Goal: Information Seeking & Learning: Learn about a topic

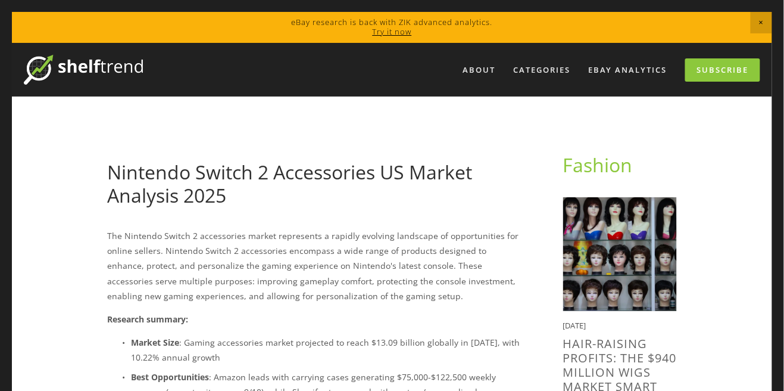
scroll to position [173, 0]
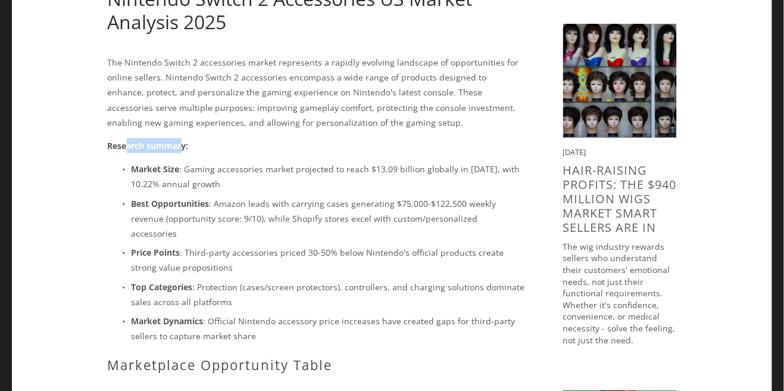
drag, startPoint x: 129, startPoint y: 148, endPoint x: 209, endPoint y: 151, distance: 79.8
click at [188, 151] on p "Research summary:" at bounding box center [316, 145] width 417 height 15
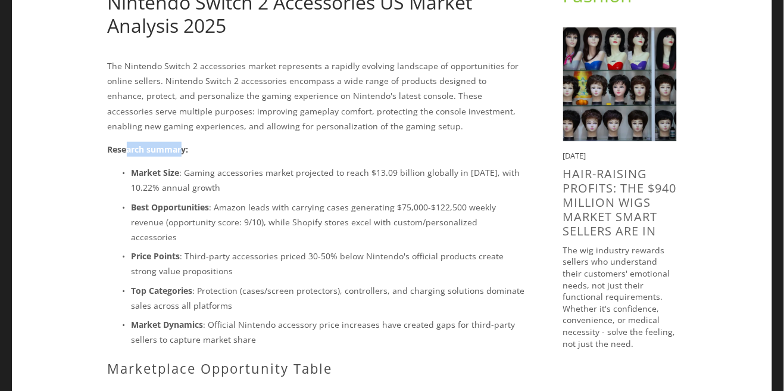
scroll to position [191, 0]
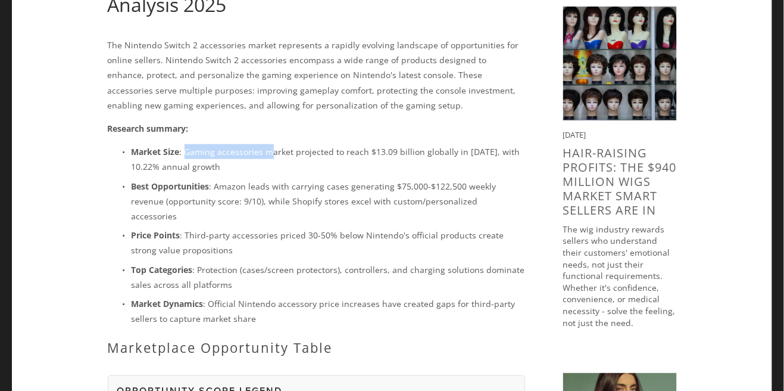
drag, startPoint x: 185, startPoint y: 148, endPoint x: 276, endPoint y: 149, distance: 90.5
click at [277, 149] on p "Market Size : Gaming accessories market projected to reach $13.09 billion globa…" at bounding box center [329, 159] width 394 height 30
click at [348, 149] on p "Market Size : Gaming accessories market projected to reach $13.09 billion globa…" at bounding box center [329, 159] width 394 height 30
drag, startPoint x: 378, startPoint y: 149, endPoint x: 392, endPoint y: 150, distance: 14.9
click at [389, 150] on p "Market Size : Gaming accessories market projected to reach $13.09 billion globa…" at bounding box center [329, 159] width 394 height 30
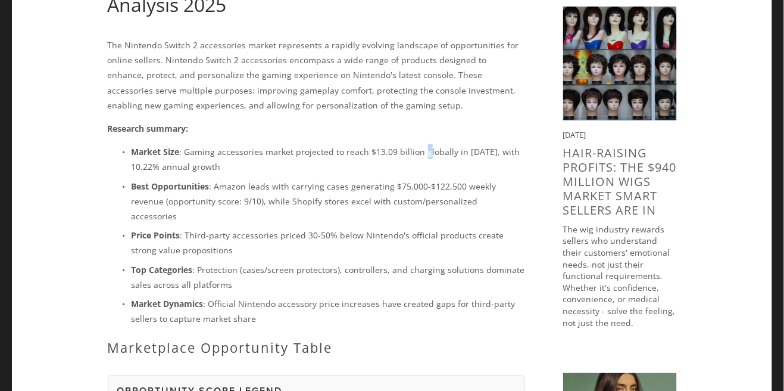
drag, startPoint x: 419, startPoint y: 151, endPoint x: 438, endPoint y: 151, distance: 19.1
click at [428, 151] on p "Market Size : Gaming accessories market projected to reach $13.09 billion globa…" at bounding box center [329, 159] width 394 height 30
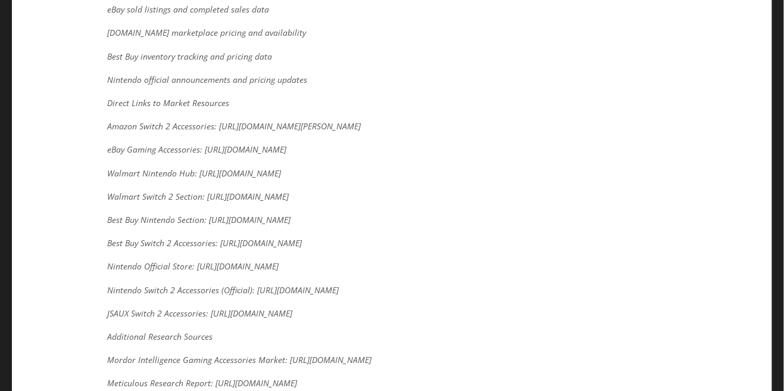
scroll to position [4893, 0]
drag, startPoint x: 218, startPoint y: 125, endPoint x: 310, endPoint y: 136, distance: 92.4
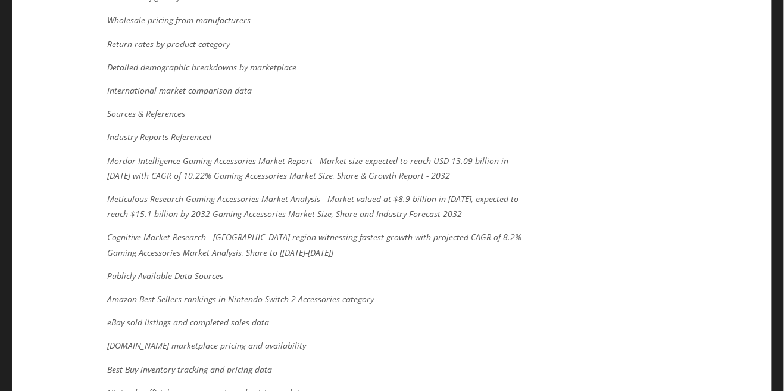
scroll to position [4588, 0]
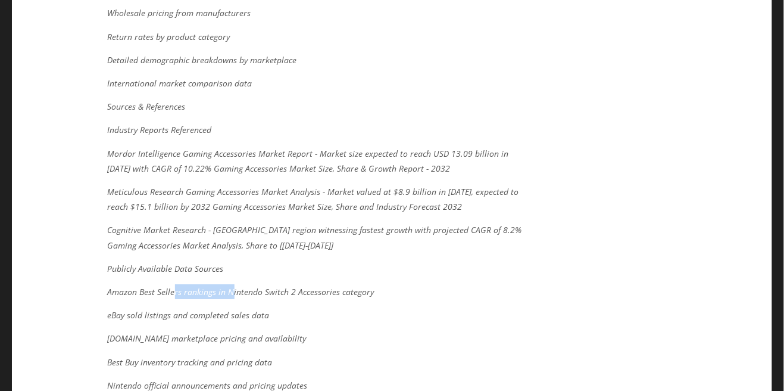
drag, startPoint x: 173, startPoint y: 233, endPoint x: 244, endPoint y: 236, distance: 70.9
click at [238, 286] on em "Amazon Best Sellers rankings in Nintendo Switch 2 Accessories category" at bounding box center [241, 291] width 267 height 11
drag, startPoint x: 311, startPoint y: 238, endPoint x: 388, endPoint y: 245, distance: 77.2
click at [386, 245] on div "Data Sources Used Primary marketplace data from Amazon, eBay, Walmart, and Best…" at bounding box center [316, 8] width 417 height 1561
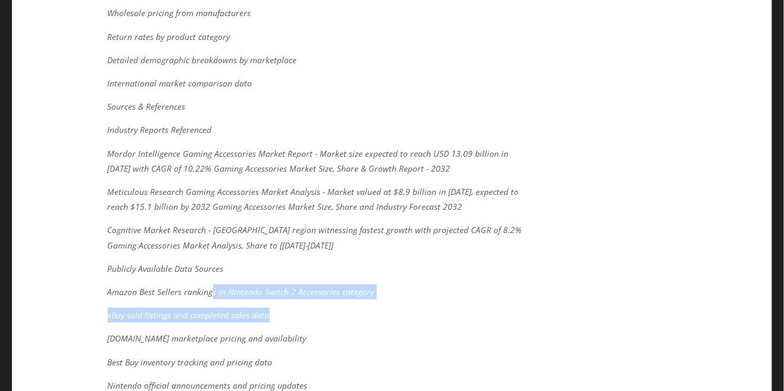
drag, startPoint x: 366, startPoint y: 241, endPoint x: 139, endPoint y: 226, distance: 226.8
click at [187, 227] on div "Data Sources Used Primary marketplace data from Amazon, eBay, Walmart, and Best…" at bounding box center [316, 8] width 417 height 1561
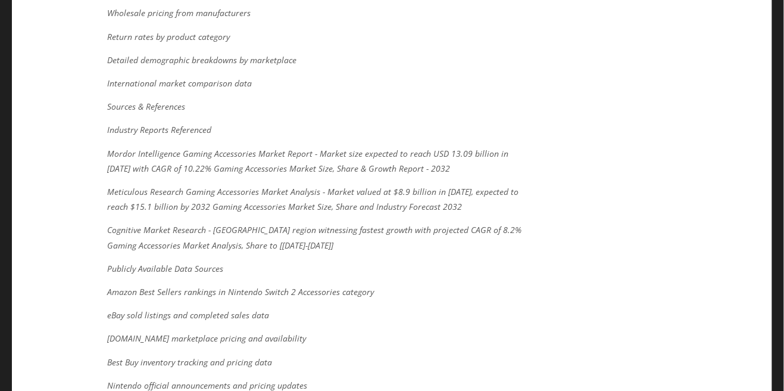
click at [117, 286] on em "Amazon Best Sellers rankings in Nintendo Switch 2 Accessories category" at bounding box center [241, 291] width 267 height 11
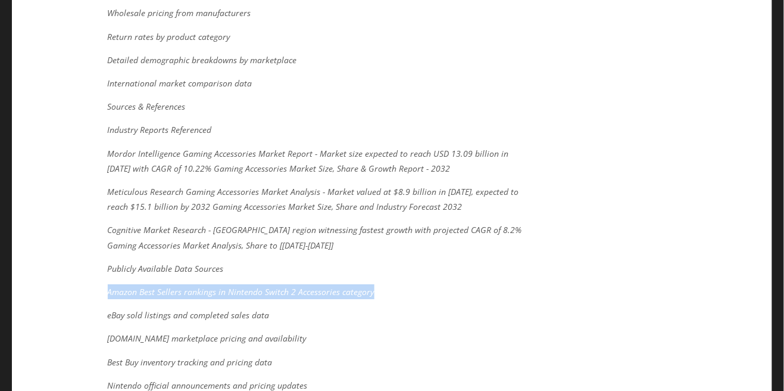
drag, startPoint x: 104, startPoint y: 232, endPoint x: 389, endPoint y: 225, distance: 285.9
click at [389, 225] on div "Data Sources Used Primary marketplace data from Amazon, eBay, Walmart, and Best…" at bounding box center [317, 8] width 438 height 1581
copy em "Amazon Best Sellers rankings in Nintendo Switch 2 Accessories category"
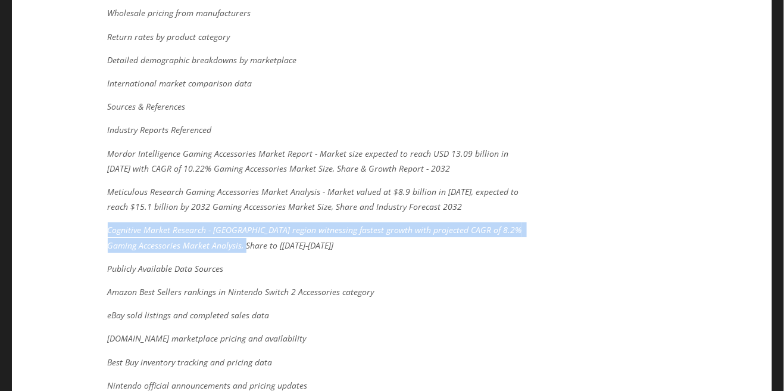
drag, startPoint x: 104, startPoint y: 166, endPoint x: 235, endPoint y: 177, distance: 131.5
click at [235, 177] on div "Data Sources Used Primary marketplace data from Amazon, eBay, Walmart, and Best…" at bounding box center [317, 8] width 438 height 1581
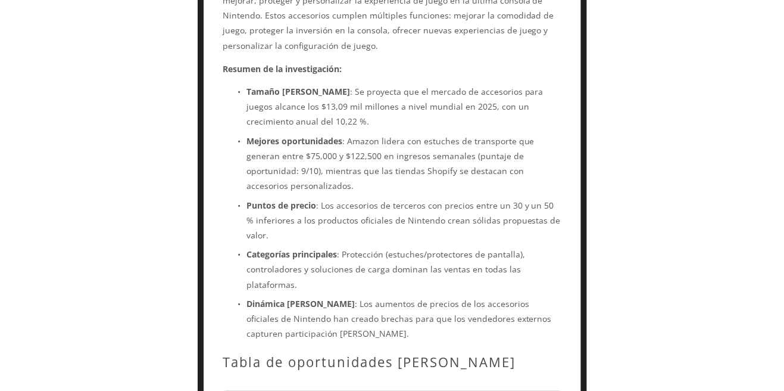
scroll to position [266, 0]
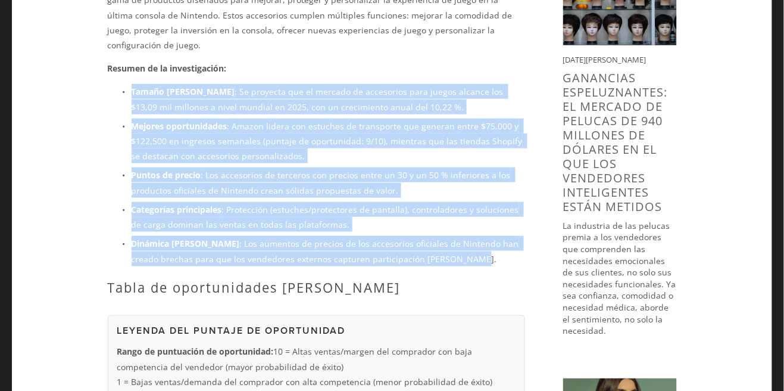
drag, startPoint x: 119, startPoint y: 81, endPoint x: 503, endPoint y: 248, distance: 418.2
click at [503, 248] on ul "Tamaño [PERSON_NAME] : Se proyecta que el mercado de accesorios para juegos alc…" at bounding box center [316, 175] width 417 height 182
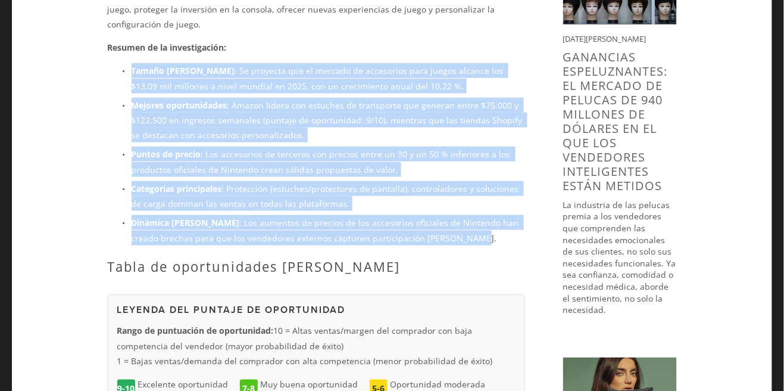
scroll to position [391, 0]
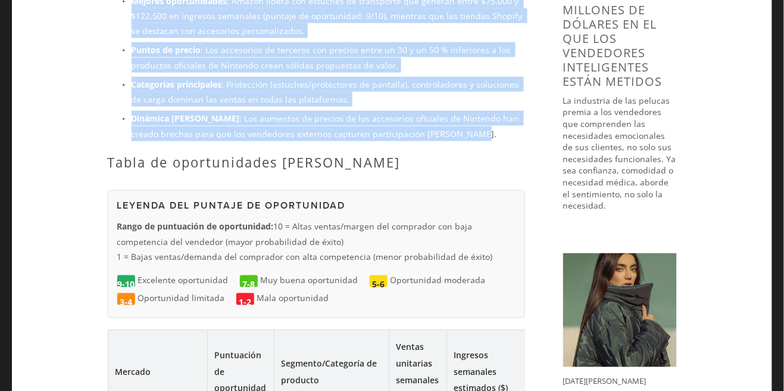
copy ul "Tamaño [PERSON_NAME] : Se proyecta que el mercado de accesorios para juegos alc…"
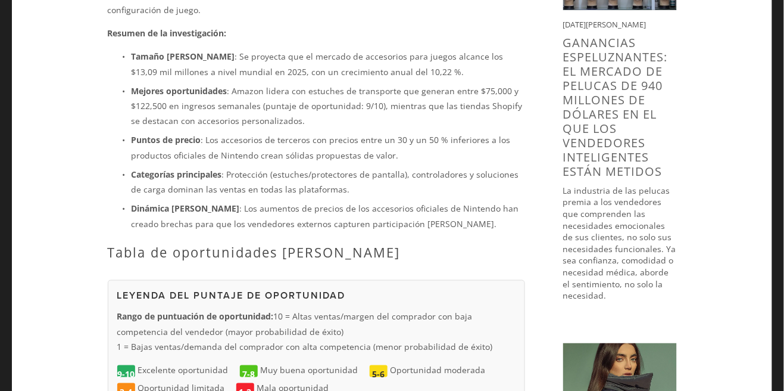
scroll to position [320, 0]
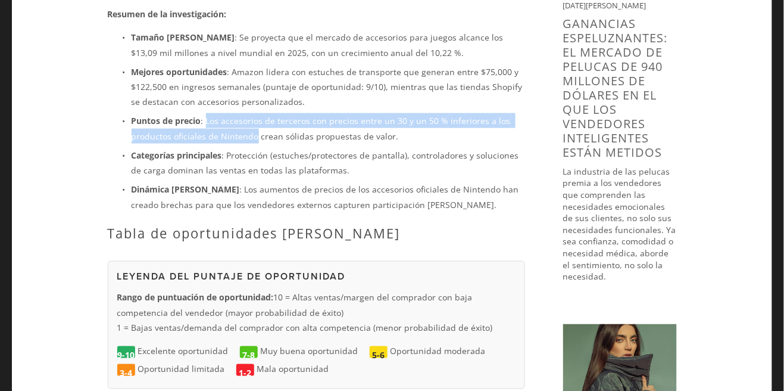
drag, startPoint x: 206, startPoint y: 103, endPoint x: 250, endPoint y: 117, distance: 46.1
click at [250, 117] on font ": Los accesorios de terceros con precios entre un 30 y un 50 % inferiores a los…" at bounding box center [323, 128] width 382 height 26
click at [248, 117] on font ": Los accesorios de terceros con precios entre un 30 y un 50 % inferiores a los…" at bounding box center [323, 128] width 382 height 26
drag, startPoint x: 242, startPoint y: 115, endPoint x: 336, endPoint y: 107, distance: 94.5
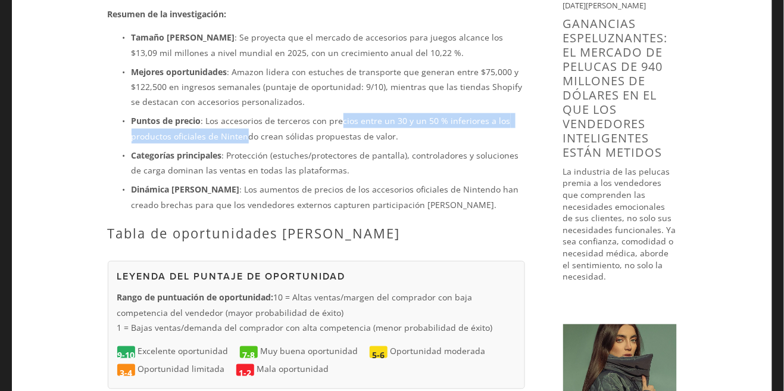
click at [336, 115] on font ": Los accesorios de terceros con precios entre un 30 y un 50 % inferiores a los…" at bounding box center [323, 128] width 382 height 26
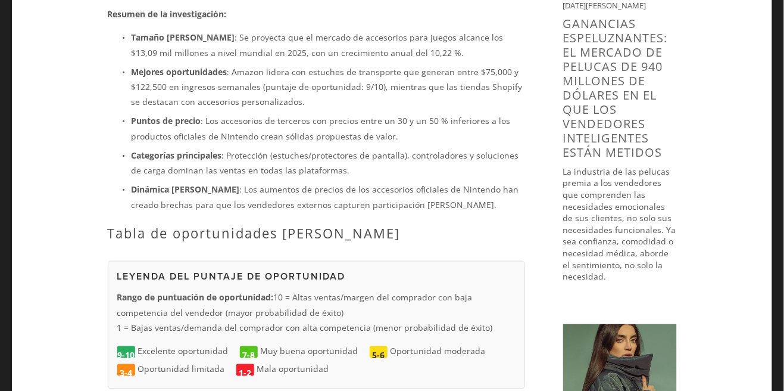
click at [335, 126] on font ": Los accesorios de terceros con precios entre un 30 y un 50 % inferiores a los…" at bounding box center [323, 128] width 382 height 26
drag, startPoint x: 406, startPoint y: 107, endPoint x: 444, endPoint y: 107, distance: 38.7
click at [440, 115] on font ": Los accesorios de terceros con precios entre un 30 y un 50 % inferiores a los…" at bounding box center [323, 128] width 382 height 26
click at [447, 115] on font ": Los accesorios de terceros con precios entre un 30 y un 50 % inferiores a los…" at bounding box center [323, 128] width 382 height 26
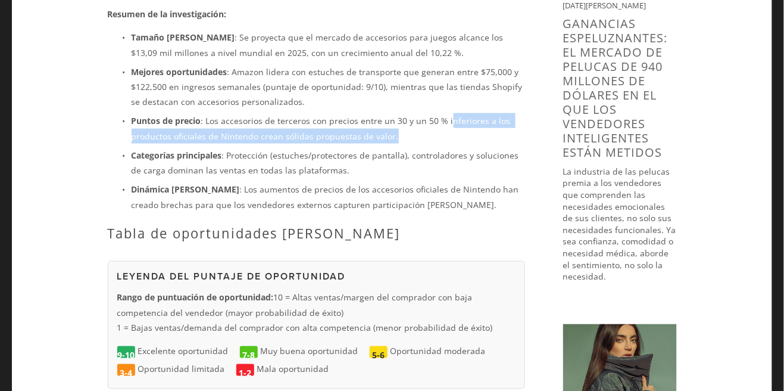
drag, startPoint x: 447, startPoint y: 105, endPoint x: 488, endPoint y: 114, distance: 42.2
click at [491, 114] on p "Puntos de precio : Los accesorios de terceros con precios entre un 30 y un 50 %…" at bounding box center [329, 128] width 394 height 30
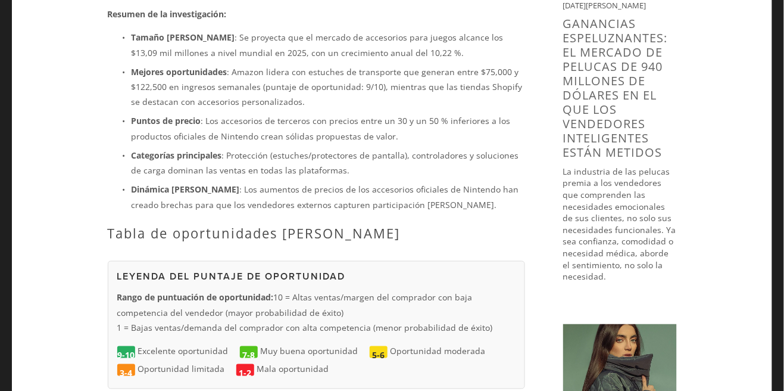
click at [457, 129] on ul "Tamaño [PERSON_NAME] : Se proyecta que el mercado de accesorios para juegos alc…" at bounding box center [316, 121] width 417 height 182
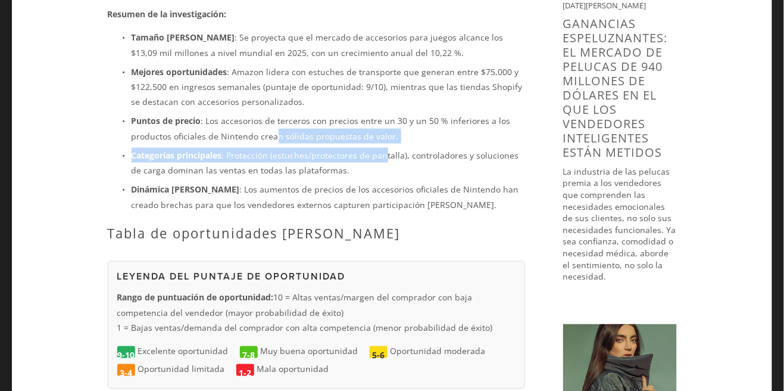
drag, startPoint x: 282, startPoint y: 123, endPoint x: 390, endPoint y: 132, distance: 108.7
click at [388, 132] on ul "Tamaño [PERSON_NAME] : Se proyecta que el mercado de accesorios para juegos alc…" at bounding box center [316, 121] width 417 height 182
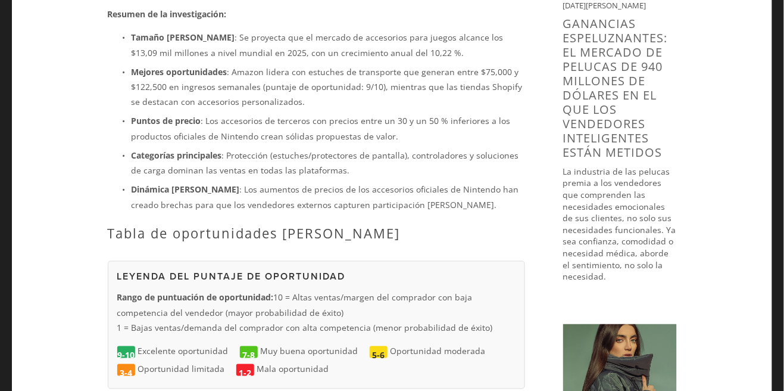
click at [398, 132] on ul "Tamaño [PERSON_NAME] : Se proyecta que el mercado de accesorios para juegos alc…" at bounding box center [316, 121] width 417 height 182
drag, startPoint x: 224, startPoint y: 130, endPoint x: 323, endPoint y: 141, distance: 99.4
click at [302, 138] on ul "Tamaño [PERSON_NAME] : Se proyecta que el mercado de accesorios para juegos alc…" at bounding box center [316, 121] width 417 height 182
click at [276, 149] on font ": Protección (estuches/protectores de pantalla), controladores y soluciones de …" at bounding box center [327, 162] width 390 height 26
drag, startPoint x: 135, startPoint y: 142, endPoint x: 229, endPoint y: 142, distance: 94.7
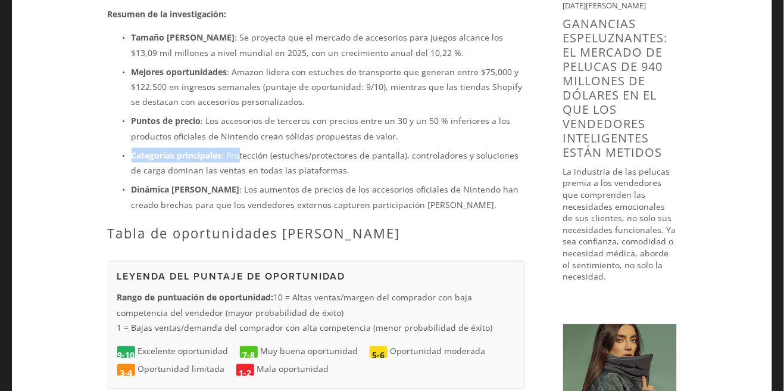
click at [233, 148] on p "Categorías principales : Protección (estuches/protectores de pantalla), control…" at bounding box center [329, 163] width 394 height 30
click at [220, 149] on font "Categorías principales" at bounding box center [177, 154] width 91 height 11
drag, startPoint x: 255, startPoint y: 139, endPoint x: 295, endPoint y: 144, distance: 40.3
click at [295, 149] on font ": Protección (estuches/protectores de pantalla), controladores y soluciones de …" at bounding box center [327, 162] width 390 height 26
click at [294, 149] on font ": Protección (estuches/protectores de pantalla), controladores y soluciones de …" at bounding box center [327, 162] width 390 height 26
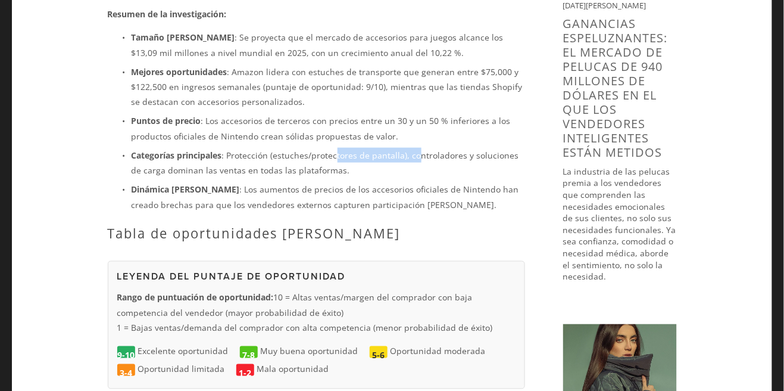
drag, startPoint x: 335, startPoint y: 132, endPoint x: 417, endPoint y: 138, distance: 82.4
click at [417, 148] on p "Categorías principales : Protección (estuches/protectores de pantalla), control…" at bounding box center [329, 163] width 394 height 30
click at [422, 149] on font ": Protección (estuches/protectores de pantalla), controladores y soluciones de …" at bounding box center [327, 162] width 390 height 26
drag, startPoint x: 401, startPoint y: 135, endPoint x: 434, endPoint y: 140, distance: 33.1
click at [431, 149] on font ": Protección (estuches/protectores de pantalla), controladores y soluciones de …" at bounding box center [327, 162] width 390 height 26
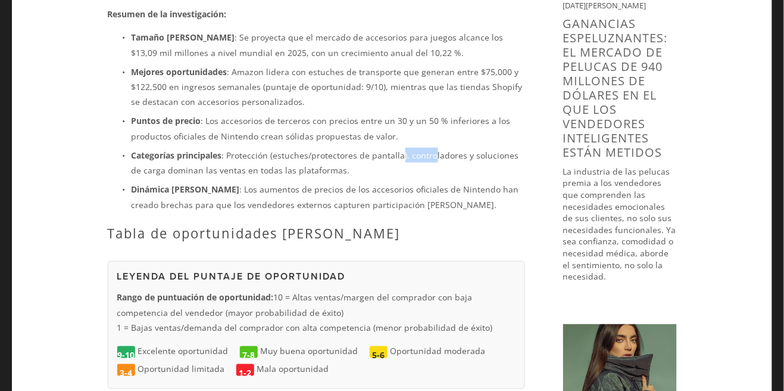
click at [432, 149] on font ": Protección (estuches/protectores de pantalla), controladores y soluciones de …" at bounding box center [327, 162] width 390 height 26
drag, startPoint x: 445, startPoint y: 132, endPoint x: 502, endPoint y: 136, distance: 57.3
click at [502, 148] on p "Categorías principales : Protección (estuches/protectores de pantalla), control…" at bounding box center [329, 163] width 394 height 30
click at [501, 148] on p "Categorías principales : Protección (estuches/protectores de pantalla), control…" at bounding box center [329, 163] width 394 height 30
drag, startPoint x: 396, startPoint y: 154, endPoint x: 384, endPoint y: 154, distance: 11.9
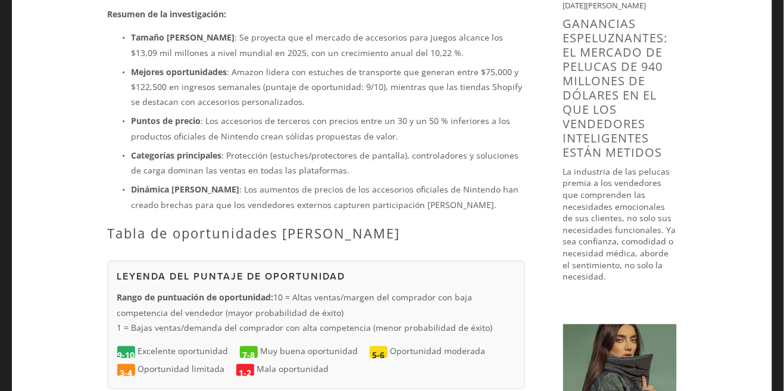
click at [385, 154] on p "Categorías principales : Protección (estuches/protectores de pantalla), control…" at bounding box center [329, 163] width 394 height 30
click at [203, 163] on ul "Tamaño [PERSON_NAME] : Se proyecta que el mercado de accesorios para juegos alc…" at bounding box center [316, 121] width 417 height 182
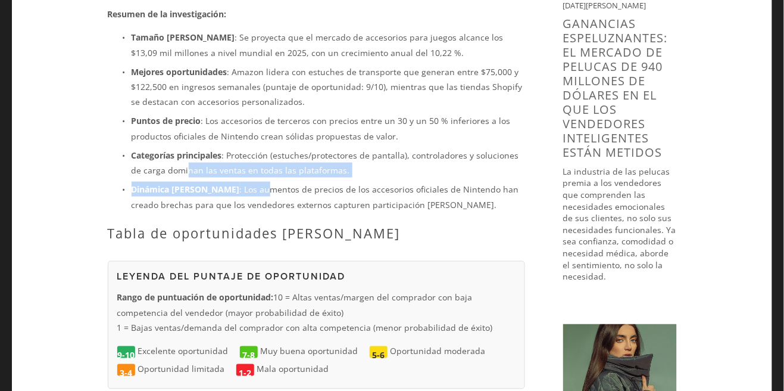
drag, startPoint x: 181, startPoint y: 161, endPoint x: 287, endPoint y: 174, distance: 106.8
click at [267, 169] on ul "Tamaño [PERSON_NAME] : Se proyecta que el mercado de accesorios para juegos alc…" at bounding box center [316, 121] width 417 height 182
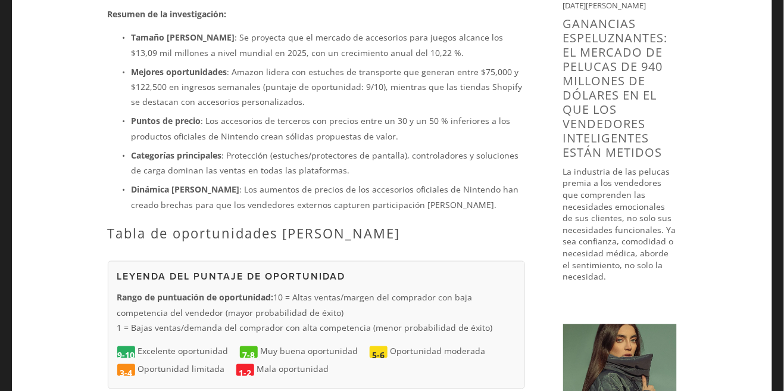
click at [324, 197] on div "El mercado de accesorios para Nintendo Switch 2 representa un panorama de oport…" at bounding box center [316, 74] width 417 height 332
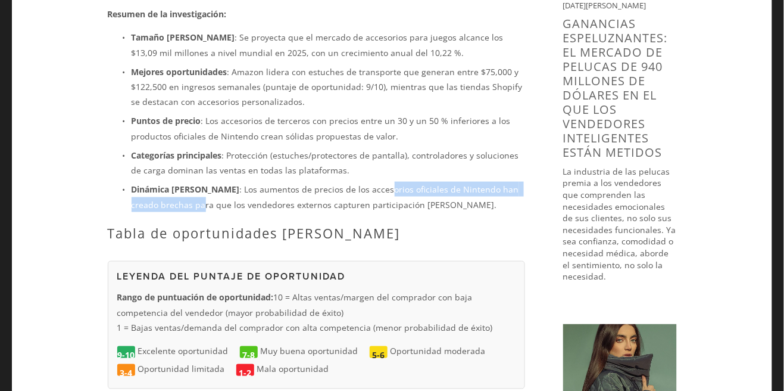
drag, startPoint x: 200, startPoint y: 186, endPoint x: 370, endPoint y: 178, distance: 170.5
click at [370, 183] on font ": Los aumentos de precios de los accesorios oficiales de Nintendo han creado br…" at bounding box center [327, 196] width 390 height 26
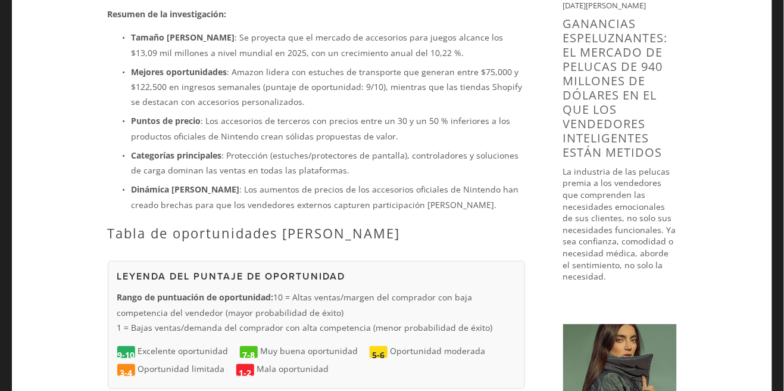
click at [338, 183] on font ": Los aumentos de precios de los accesorios oficiales de Nintendo han creado br…" at bounding box center [327, 196] width 390 height 26
drag, startPoint x: 332, startPoint y: 170, endPoint x: 393, endPoint y: 173, distance: 61.4
click at [393, 183] on font ": Los aumentos de precios de los accesorios oficiales de Nintendo han creado br…" at bounding box center [327, 196] width 390 height 26
click at [435, 182] on p "Dinámica [PERSON_NAME] : Los aumentos de precios de los accesorios oficiales de…" at bounding box center [329, 197] width 394 height 30
drag, startPoint x: 473, startPoint y: 164, endPoint x: 506, endPoint y: 173, distance: 34.5
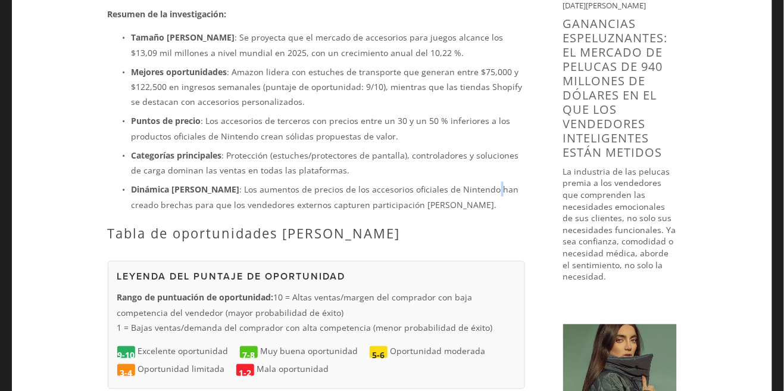
click at [489, 166] on ul "Tamaño [PERSON_NAME] : Se proyecta que el mercado de accesorios para juegos alc…" at bounding box center [316, 121] width 417 height 182
drag, startPoint x: 506, startPoint y: 177, endPoint x: 492, endPoint y: 187, distance: 16.7
click at [501, 182] on p "Dinámica [PERSON_NAME] : Los aumentos de precios de los accesorios oficiales de…" at bounding box center [329, 197] width 394 height 30
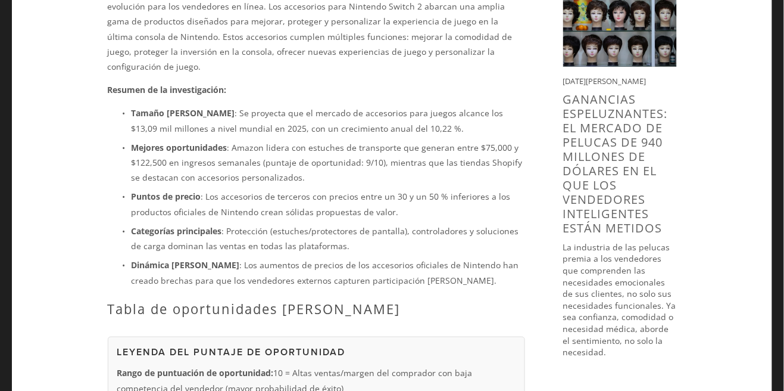
scroll to position [244, 0]
click at [400, 111] on font ": Se proyecta que el mercado de accesorios para juegos alcance los $13,09 mil m…" at bounding box center [319, 121] width 375 height 26
